Goal: Transaction & Acquisition: Purchase product/service

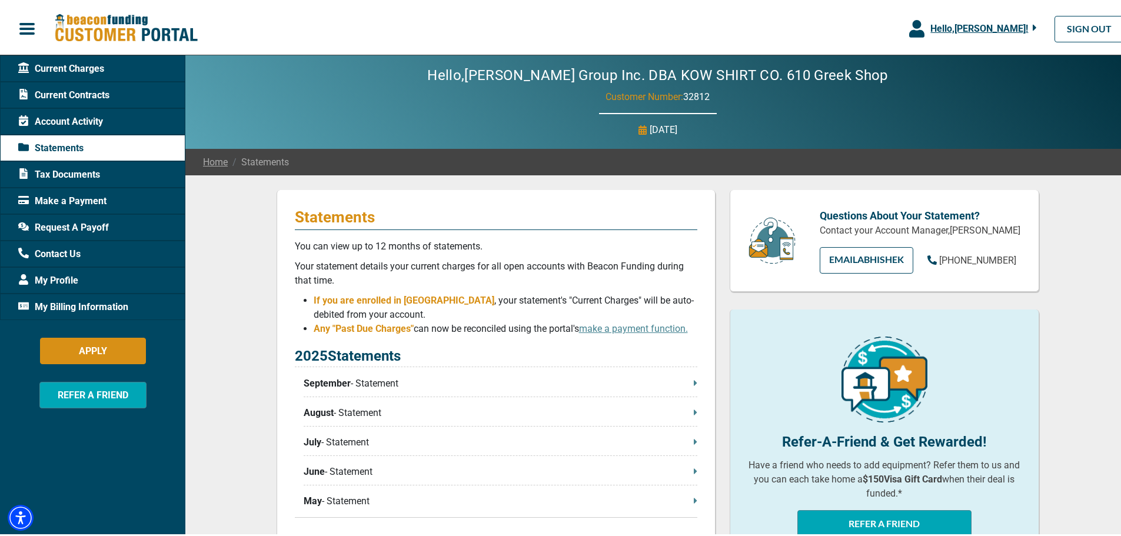
click at [54, 194] on span "Make a Payment" at bounding box center [62, 199] width 88 height 14
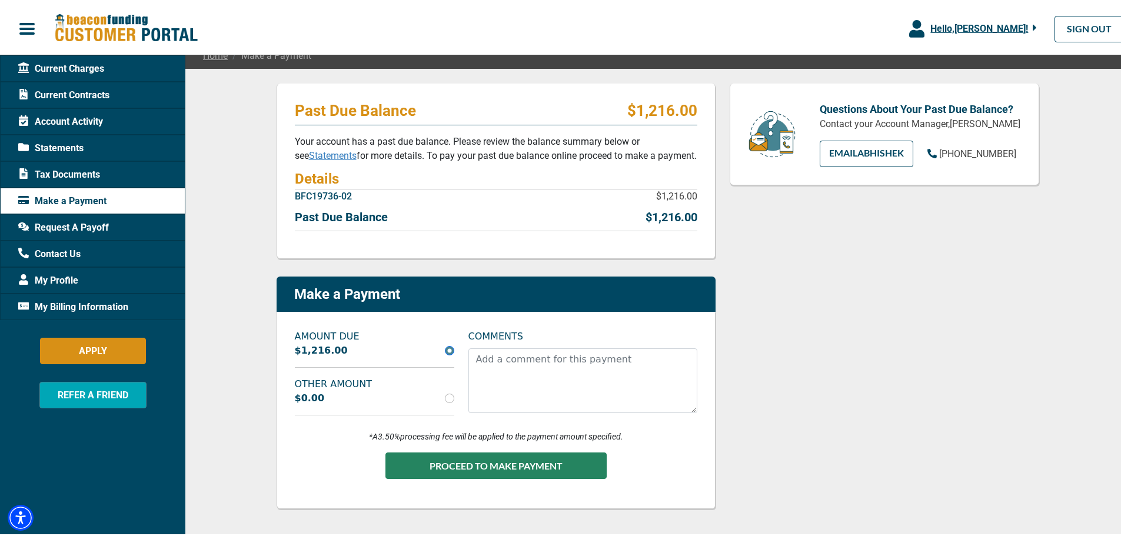
scroll to position [118, 0]
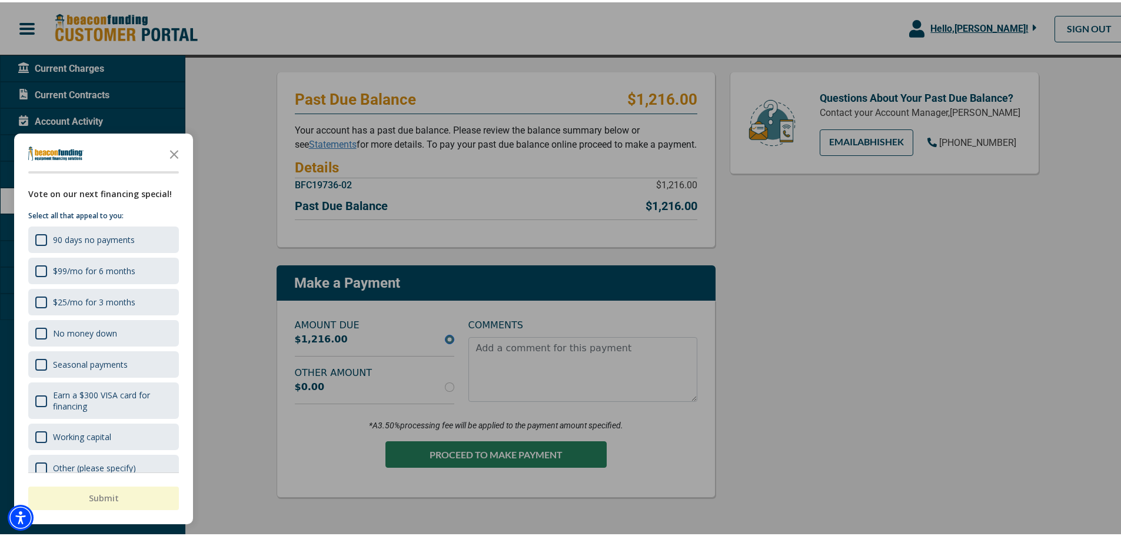
click at [502, 456] on div at bounding box center [564, 268] width 1129 height 536
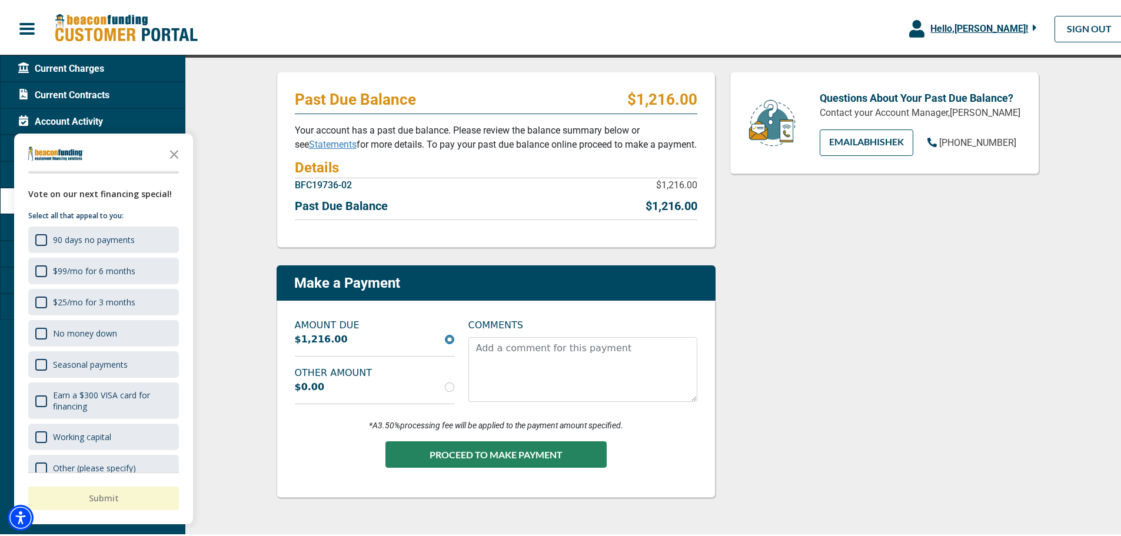
click at [99, 237] on div "90 days no payments" at bounding box center [94, 237] width 82 height 11
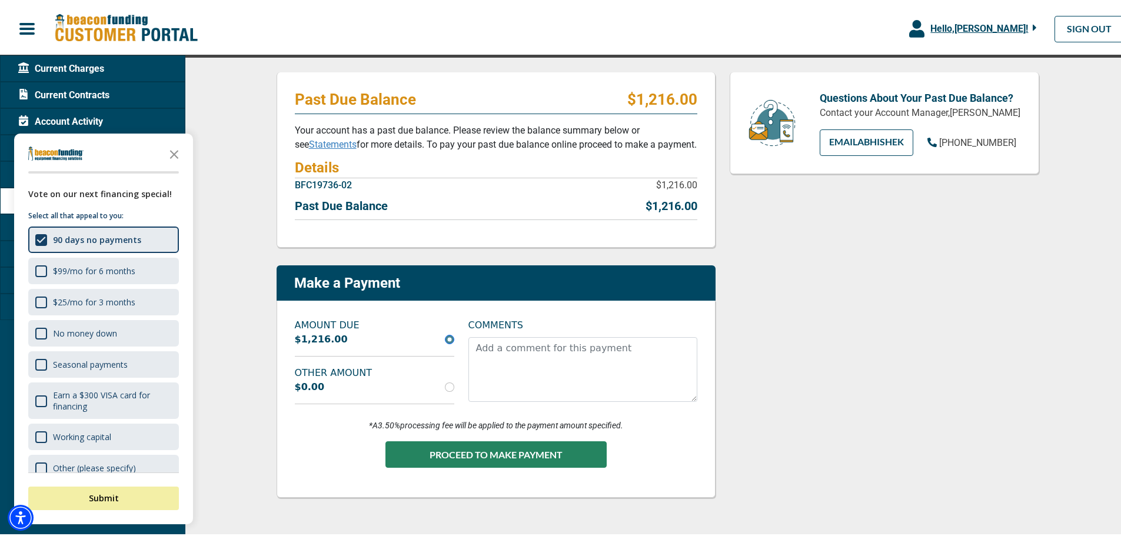
click at [105, 496] on button "Submit" at bounding box center [103, 496] width 151 height 24
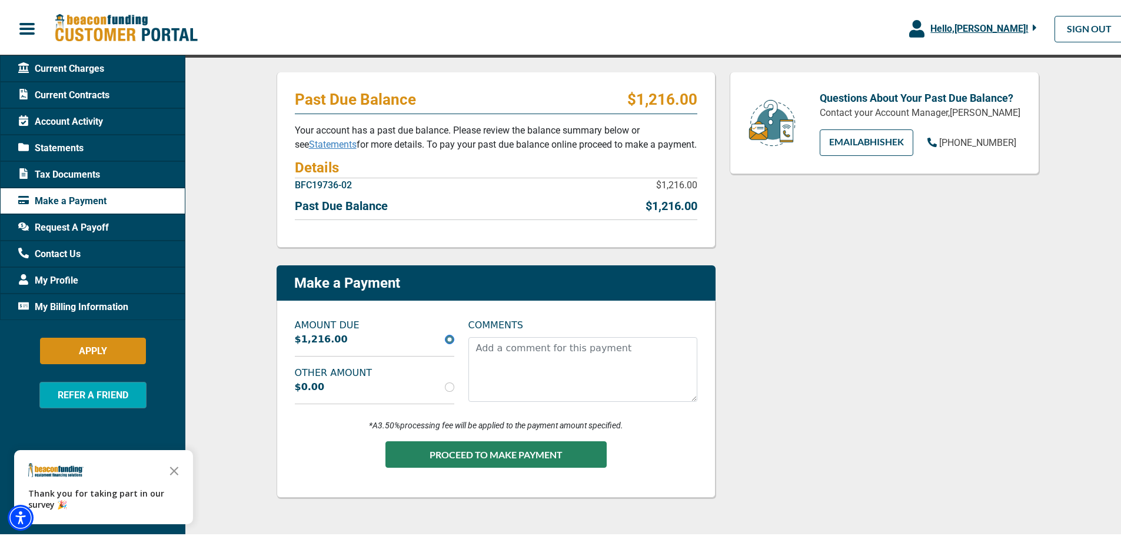
click at [175, 470] on polygon "Close the survey" at bounding box center [174, 468] width 9 height 9
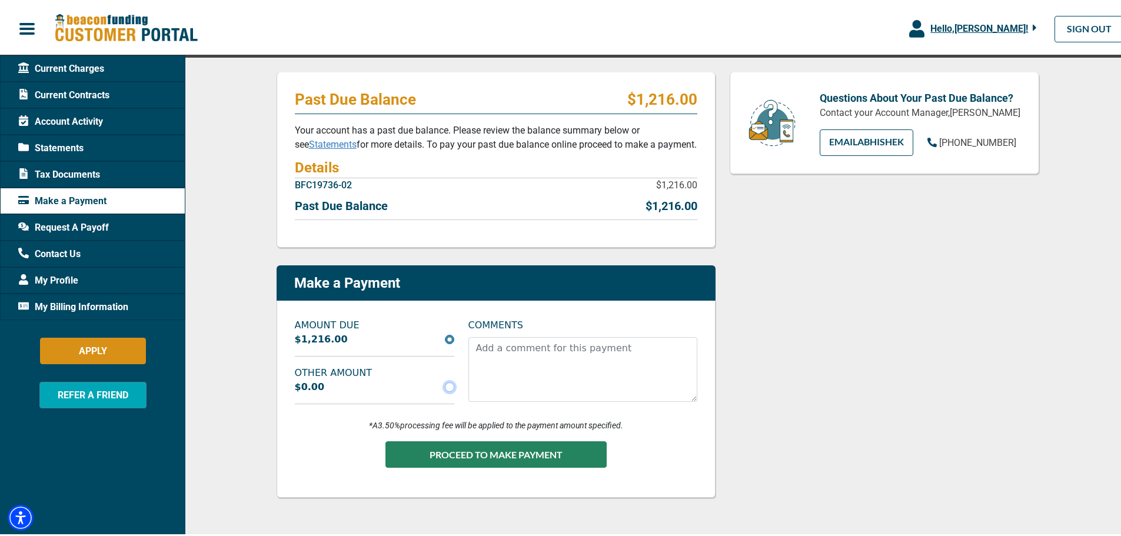
click at [445, 384] on input "radio" at bounding box center [449, 384] width 9 height 9
radio input "true"
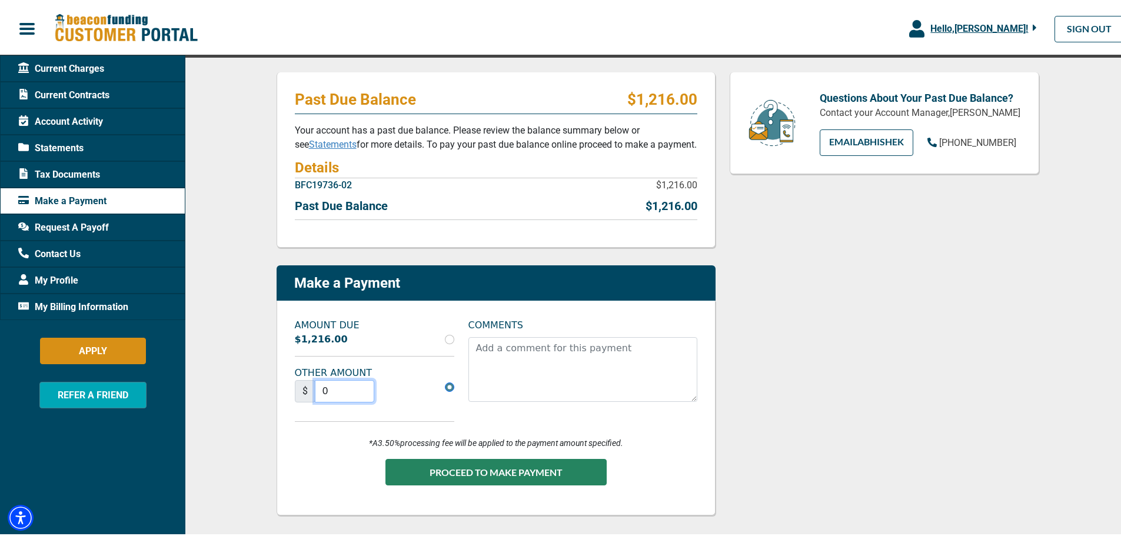
click at [318, 389] on input "0" at bounding box center [345, 389] width 60 height 22
type input "600"
click at [523, 359] on textarea "COMMENTS" at bounding box center [582, 367] width 229 height 65
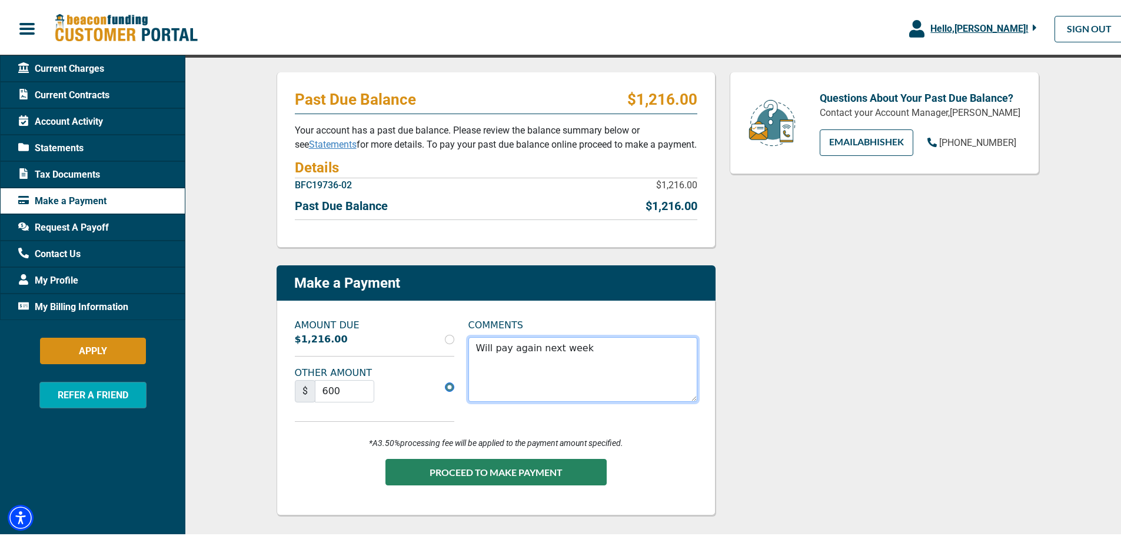
type textarea "Will pay again next week"
click at [468, 469] on button "PROCEED TO MAKE PAYMENT" at bounding box center [495, 469] width 221 height 26
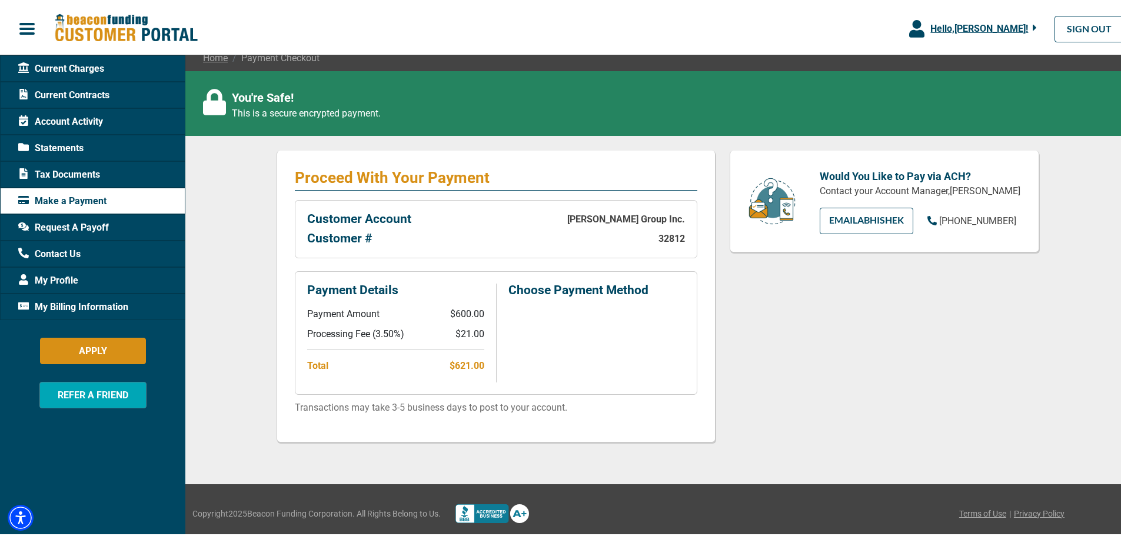
scroll to position [109, 0]
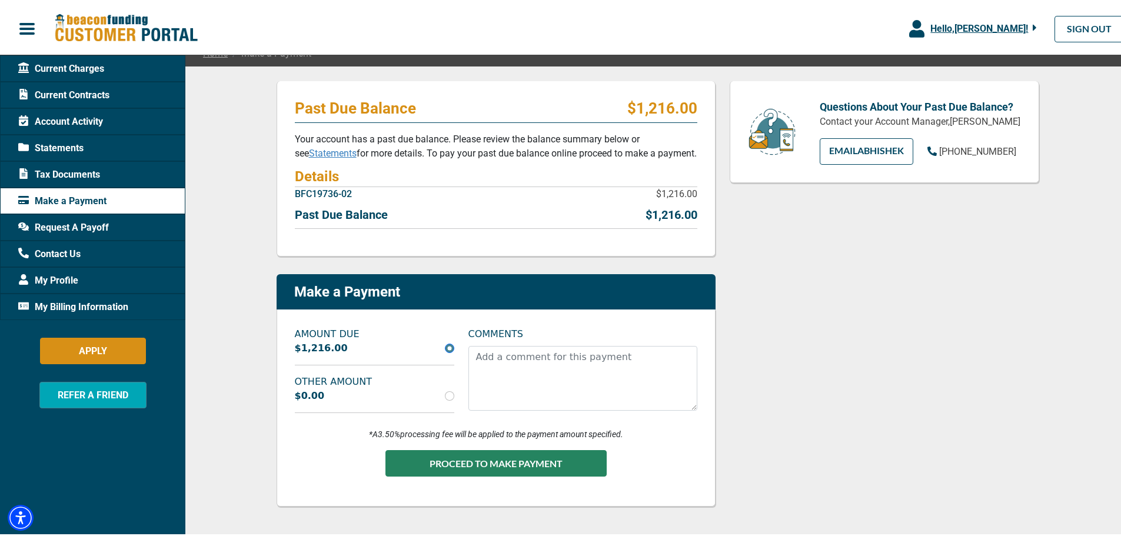
click at [344, 396] on div "$0.00" at bounding box center [375, 393] width 174 height 14
drag, startPoint x: 441, startPoint y: 395, endPoint x: 432, endPoint y: 401, distance: 10.3
click at [445, 395] on input "radio" at bounding box center [449, 393] width 9 height 9
radio input "true"
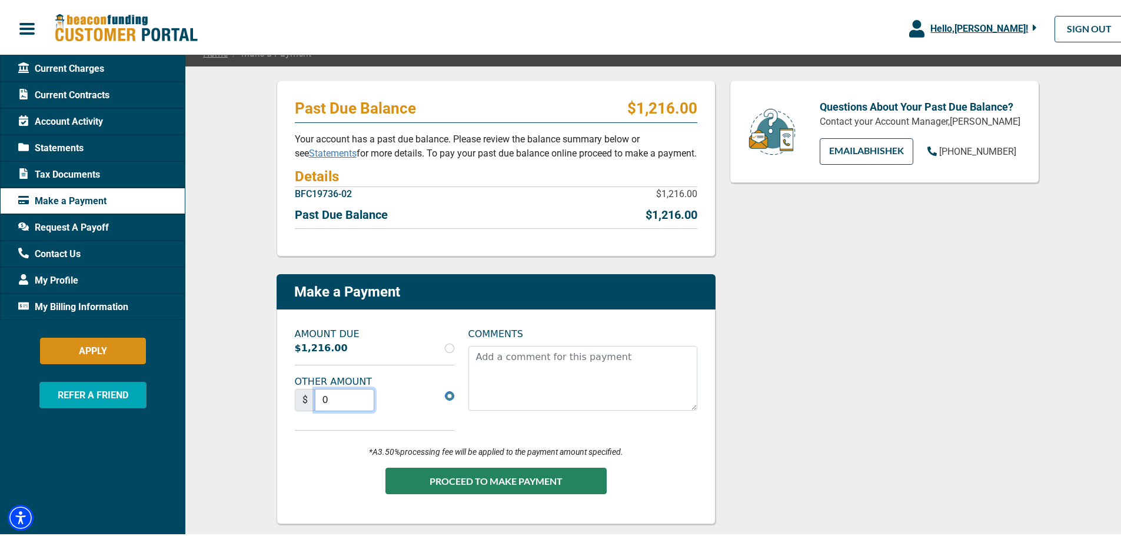
drag, startPoint x: 324, startPoint y: 398, endPoint x: 319, endPoint y: 416, distance: 19.0
click at [322, 398] on input "0" at bounding box center [345, 397] width 60 height 22
type input "0"
type input "500"
click at [539, 385] on textarea "COMMENTS" at bounding box center [582, 376] width 229 height 65
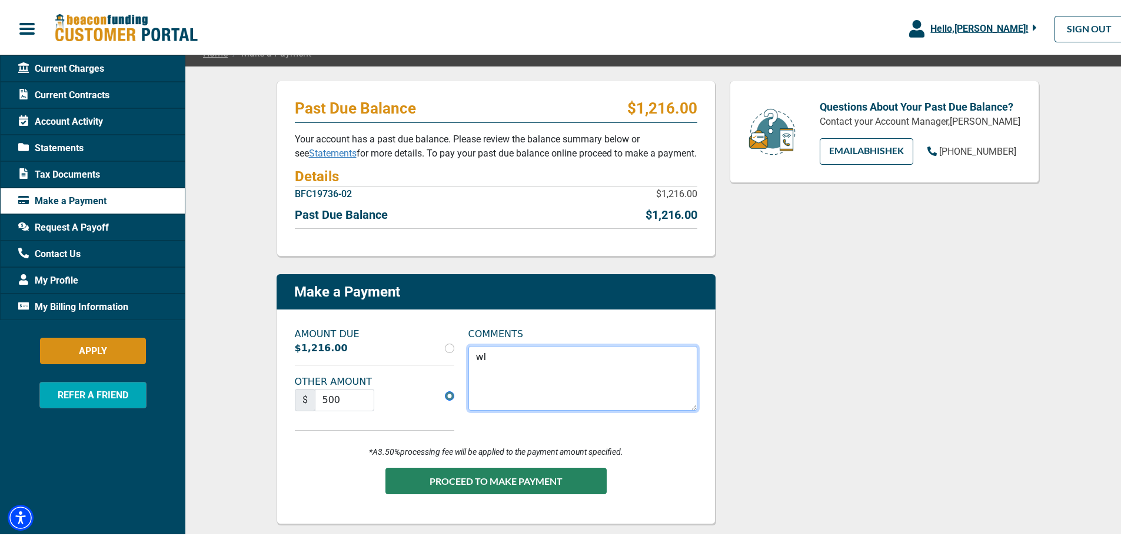
type textarea "w"
type textarea "Will pay again next week..."
click at [501, 478] on button "PROCEED TO MAKE PAYMENT" at bounding box center [495, 478] width 221 height 26
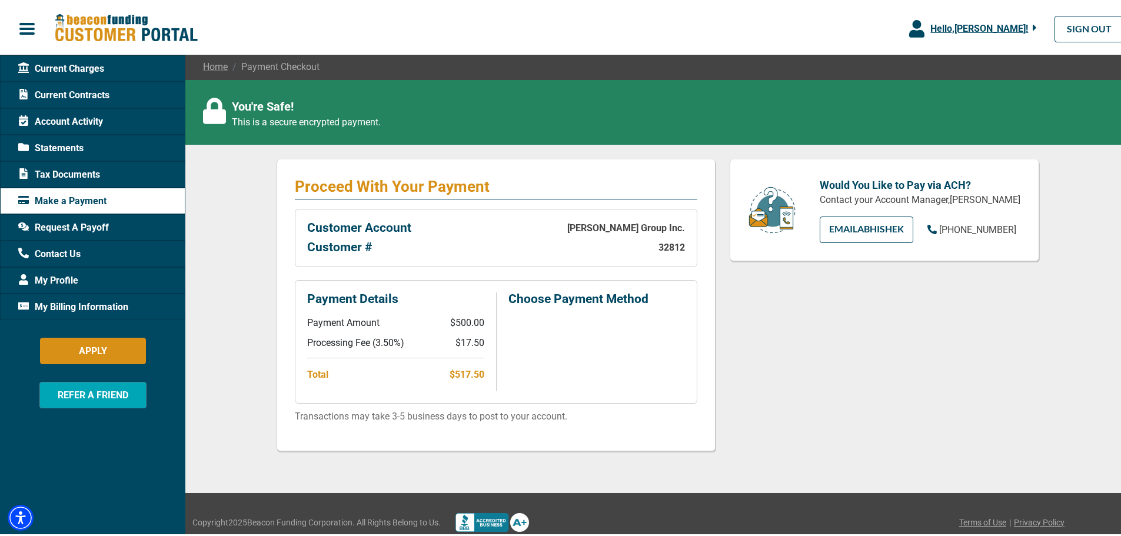
scroll to position [109, 0]
